Goal: Navigation & Orientation: Find specific page/section

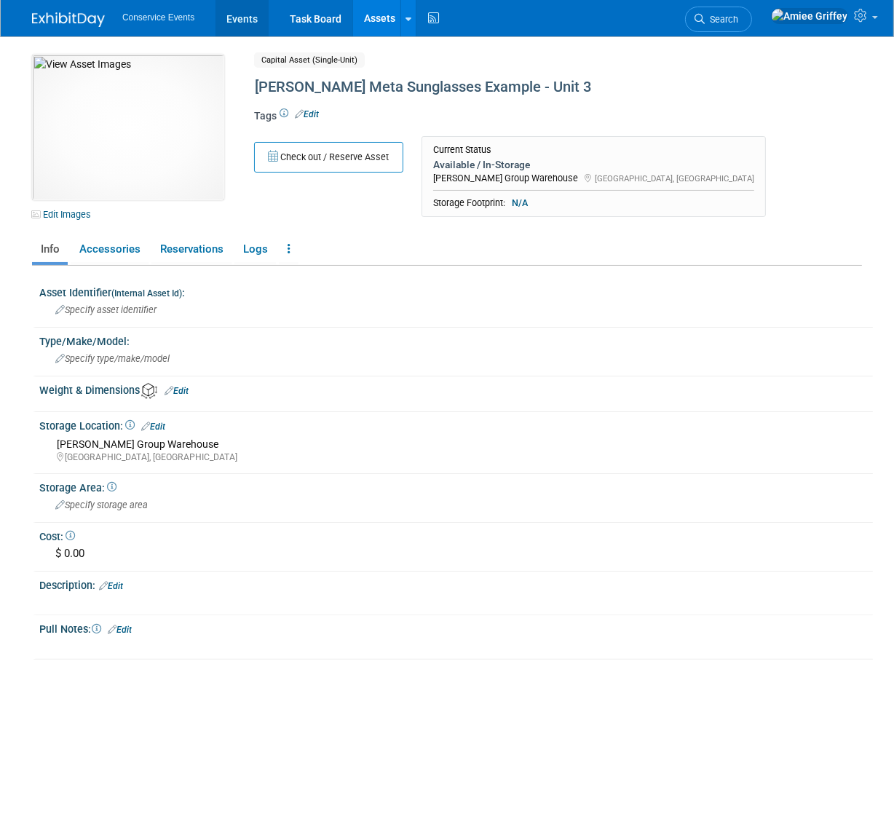
click at [231, 11] on link "Events" at bounding box center [241, 18] width 53 height 36
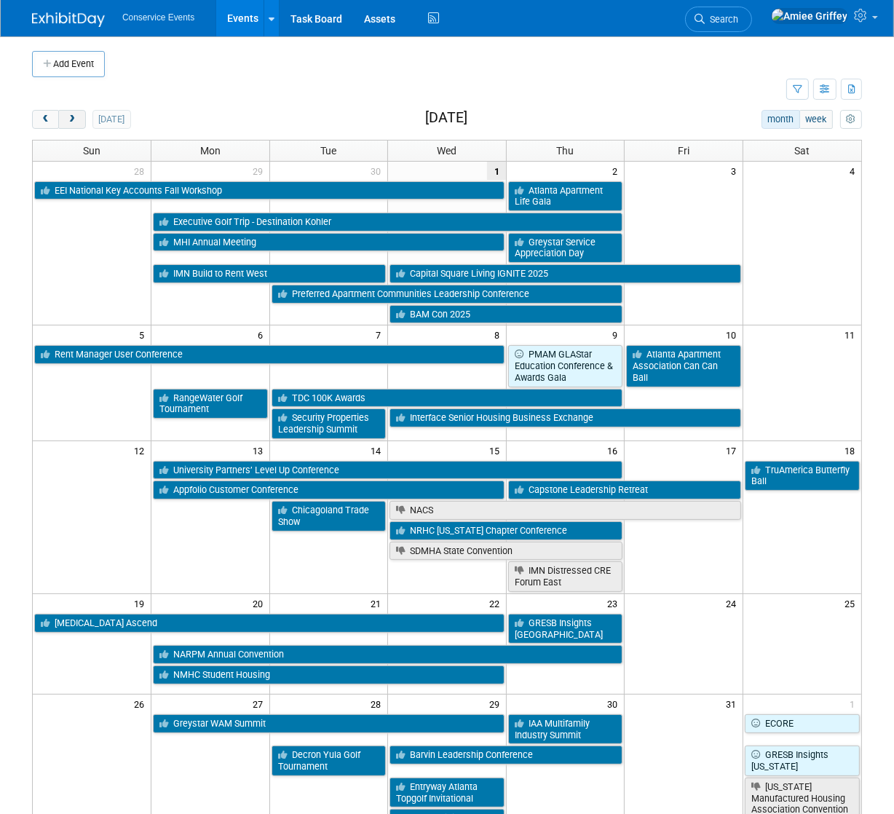
click at [68, 123] on span "next" at bounding box center [71, 119] width 11 height 9
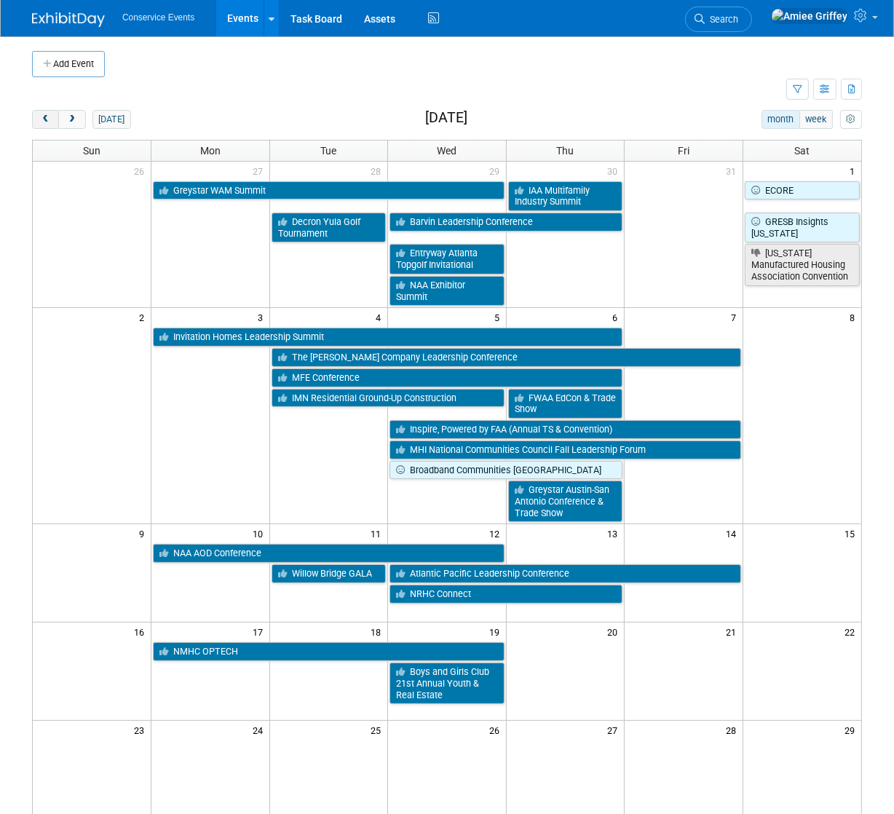
click at [49, 123] on span "prev" at bounding box center [45, 119] width 11 height 9
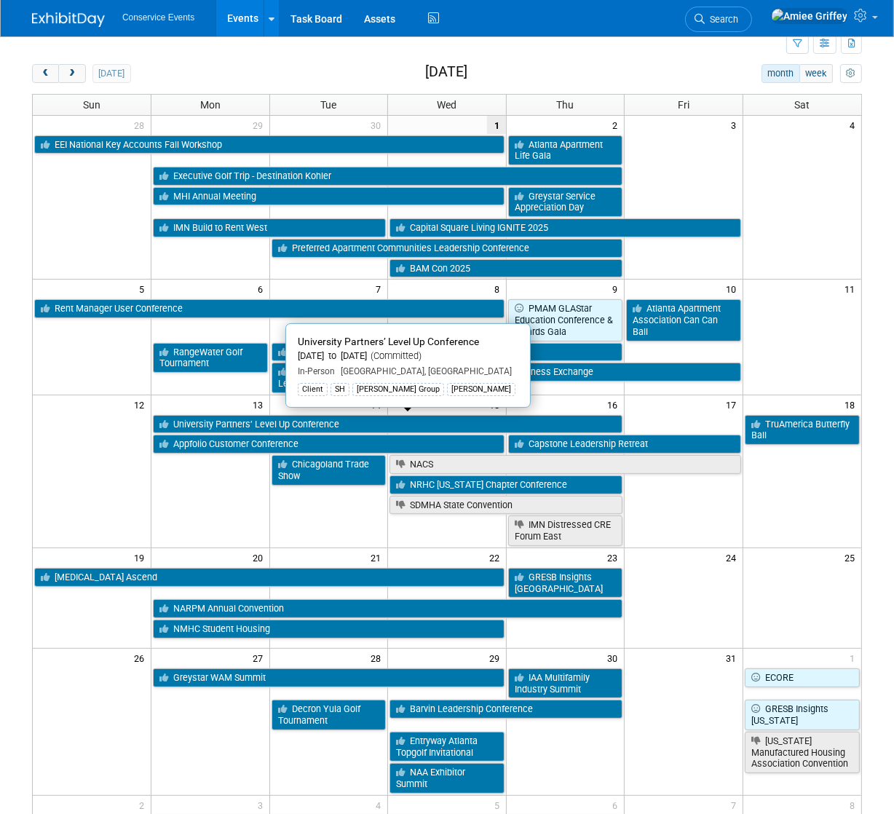
scroll to position [52, 0]
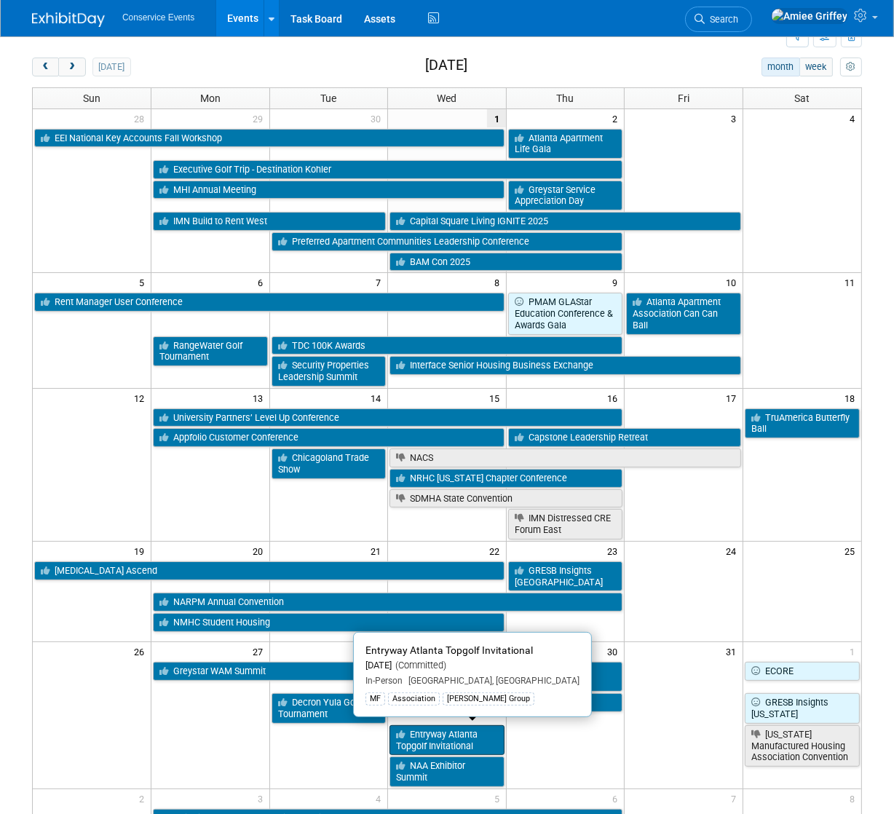
click at [446, 736] on link "Entryway Atlanta Topgolf Invitational" at bounding box center [446, 740] width 115 height 30
